Goal: Transaction & Acquisition: Purchase product/service

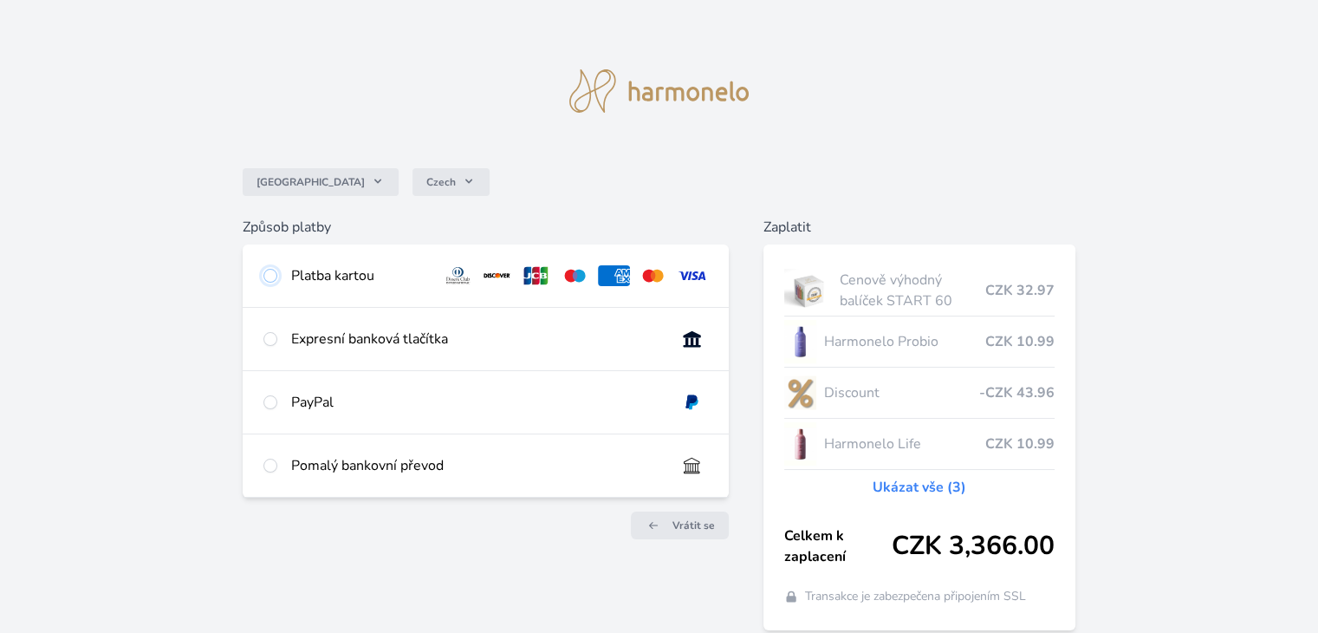
click at [271, 277] on input "radio" at bounding box center [270, 276] width 14 height 14
radio input "true"
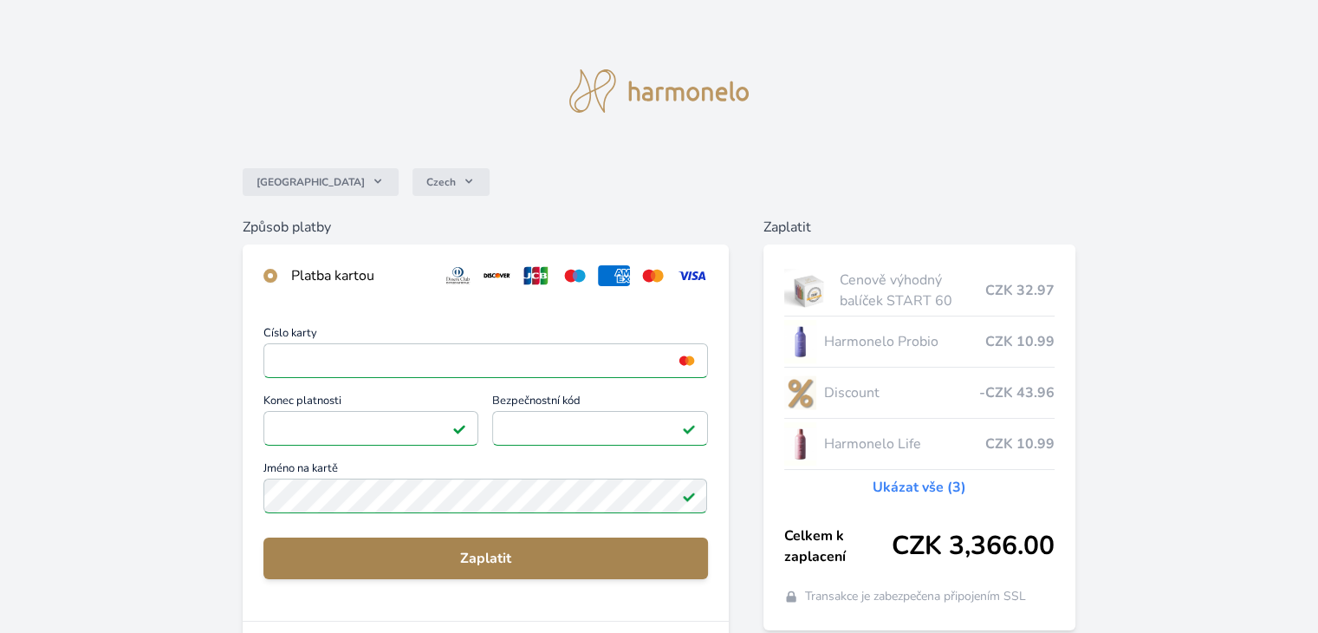
click at [487, 552] on span "Zaplatit" at bounding box center [485, 558] width 416 height 21
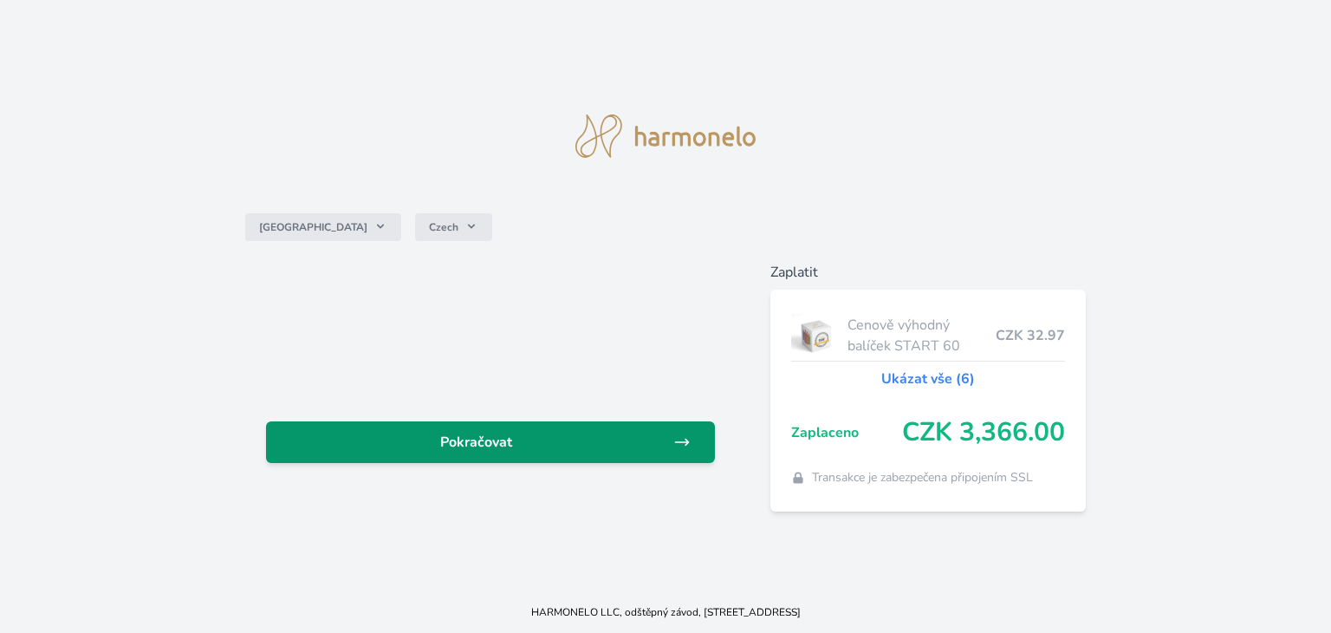
click at [683, 444] on icon at bounding box center [681, 441] width 17 height 17
